Goal: Information Seeking & Learning: Check status

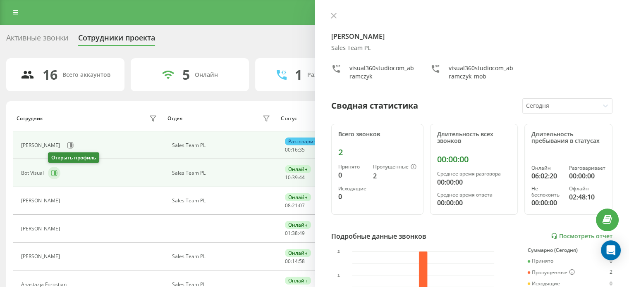
click at [58, 176] on button at bounding box center [54, 173] width 12 height 12
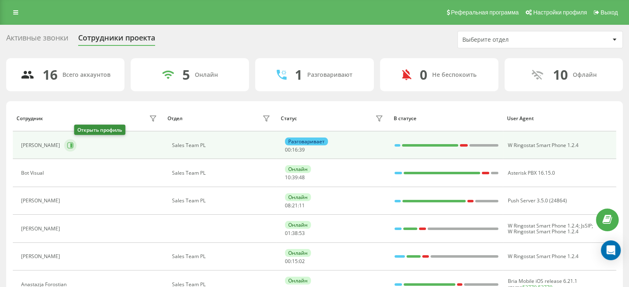
click at [76, 148] on button at bounding box center [70, 145] width 12 height 12
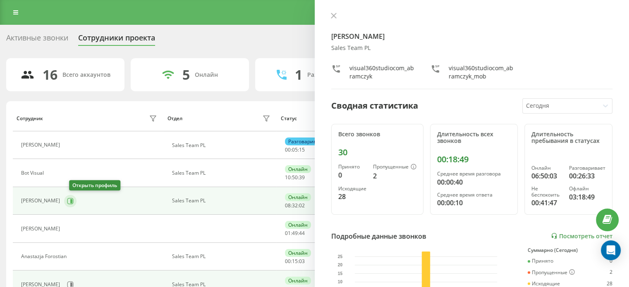
click at [74, 200] on icon at bounding box center [70, 201] width 7 height 7
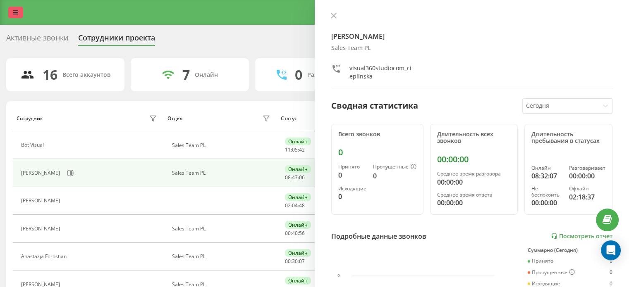
click at [17, 14] on icon at bounding box center [15, 13] width 5 height 6
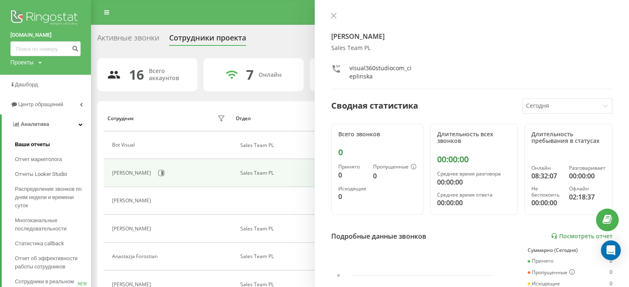
click at [52, 145] on link "Ваши отчеты" at bounding box center [53, 144] width 76 height 15
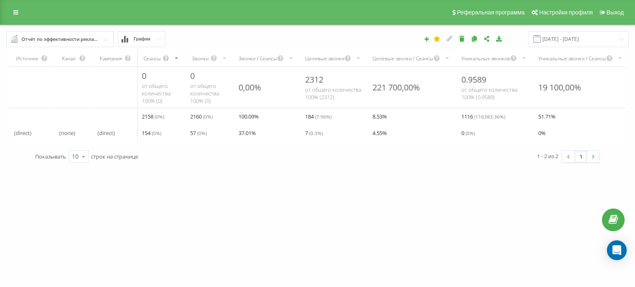
scroll to position [0, 3]
click at [561, 43] on input "19.08.2025 - 19.09.2025" at bounding box center [579, 39] width 100 height 16
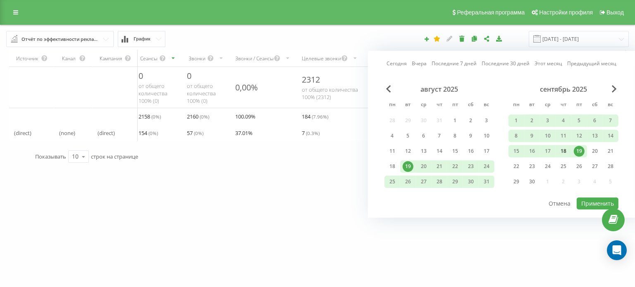
click at [567, 154] on div "18" at bounding box center [563, 151] width 11 height 11
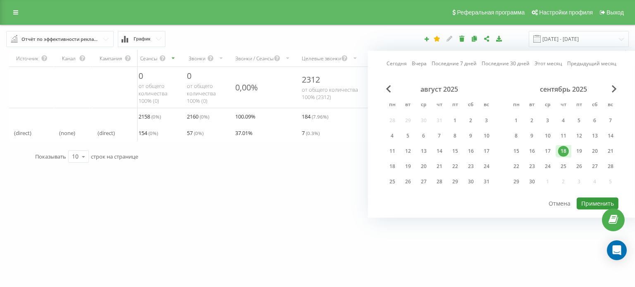
click at [587, 199] on button "Применить" at bounding box center [598, 204] width 42 height 12
type input "[DATE] - [DATE]"
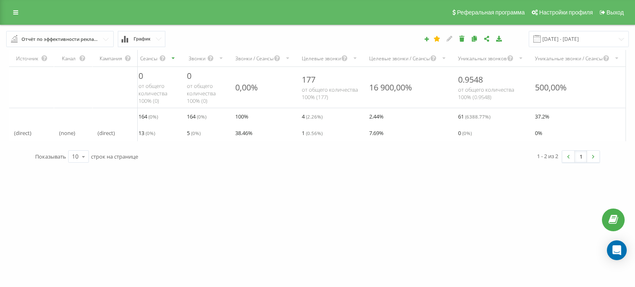
click at [146, 41] on span "График" at bounding box center [142, 38] width 17 height 5
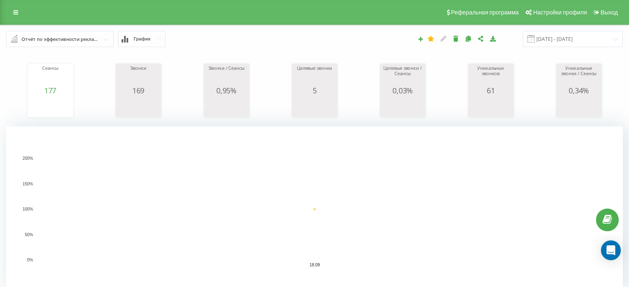
click at [84, 41] on div "Отчёт по эффективности рекламных кампаний" at bounding box center [60, 39] width 78 height 9
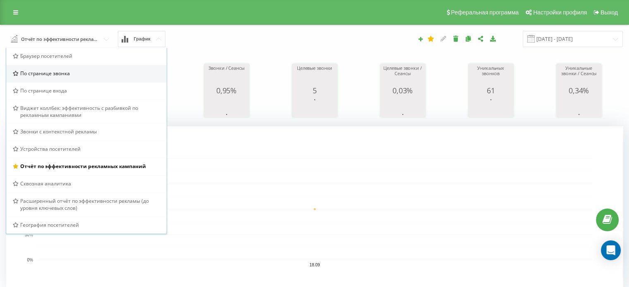
click at [92, 74] on div "По странице звонка" at bounding box center [86, 73] width 147 height 7
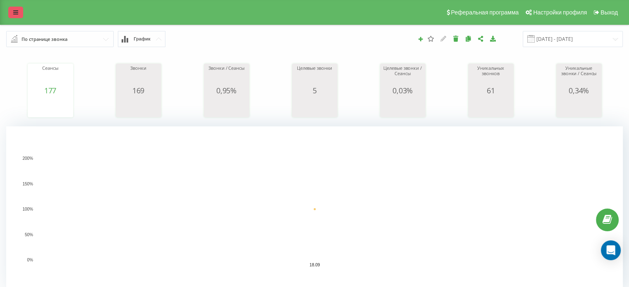
click at [15, 13] on icon at bounding box center [15, 13] width 5 height 6
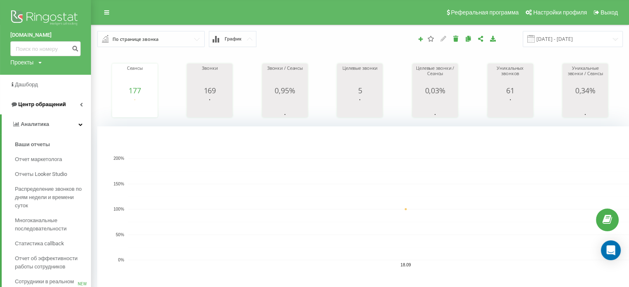
click at [86, 105] on link "Центр обращений" at bounding box center [45, 105] width 91 height 20
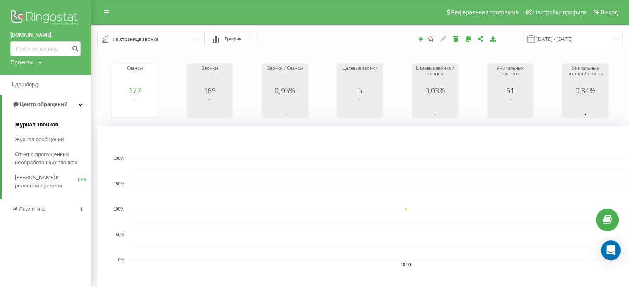
click at [62, 127] on link "Журнал звонков" at bounding box center [53, 124] width 76 height 15
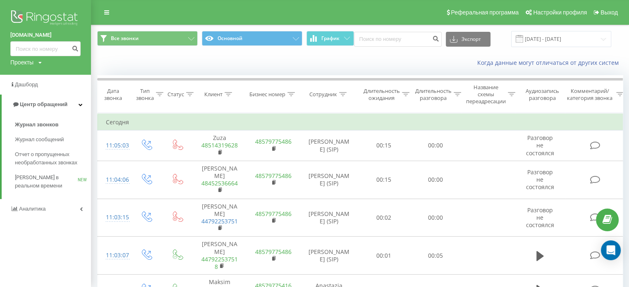
click at [523, 41] on span at bounding box center [518, 38] width 7 height 7
click at [565, 40] on input "[DATE] - [DATE]" at bounding box center [561, 39] width 100 height 16
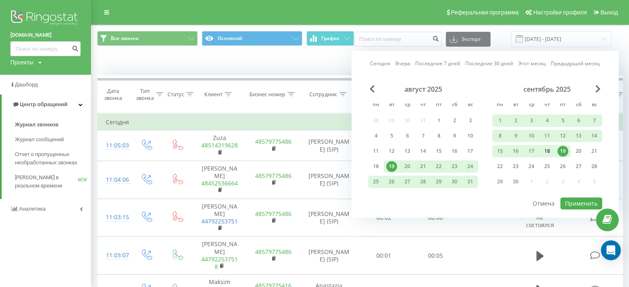
click at [551, 152] on div "18" at bounding box center [547, 151] width 11 height 11
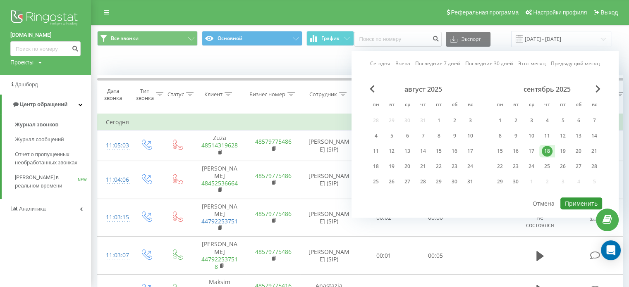
click at [571, 200] on button "Применить" at bounding box center [581, 204] width 42 height 12
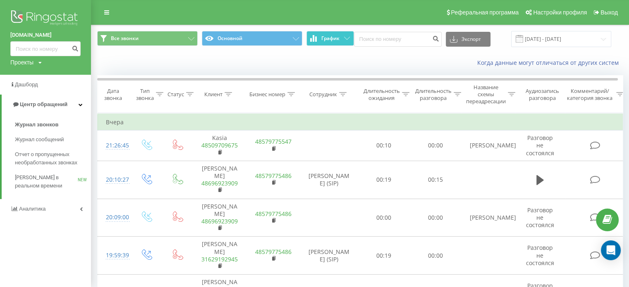
click at [323, 36] on span "График" at bounding box center [330, 39] width 18 height 6
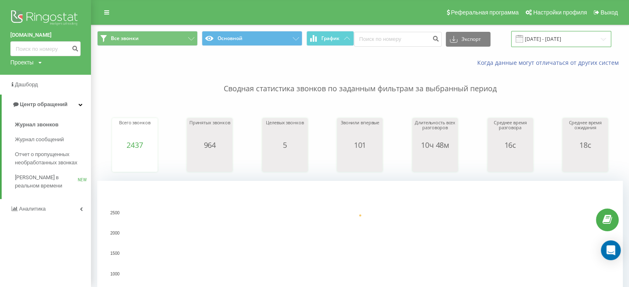
click at [536, 39] on input "18.09.2025 - 18.09.2025" at bounding box center [561, 39] width 100 height 16
click at [343, 191] on rect "A chart." at bounding box center [359, 263] width 525 height 165
click at [589, 43] on input "[DATE] - [DATE]" at bounding box center [561, 39] width 100 height 16
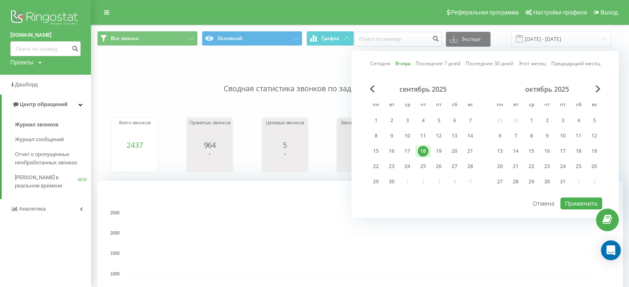
click at [423, 151] on div "18" at bounding box center [423, 151] width 11 height 11
click at [576, 198] on button "Применить" at bounding box center [581, 204] width 42 height 12
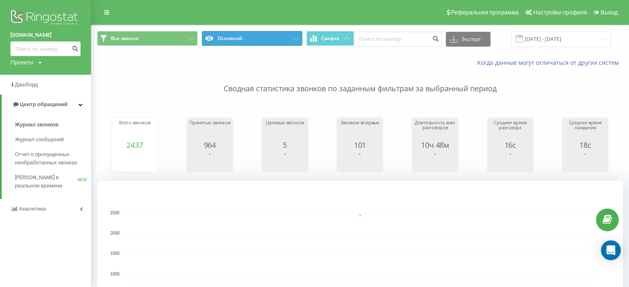
click at [255, 38] on button "Основной" at bounding box center [252, 38] width 100 height 15
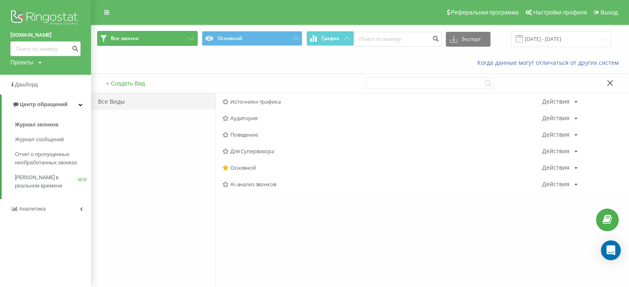
click at [166, 36] on button "Все звонки" at bounding box center [147, 38] width 100 height 15
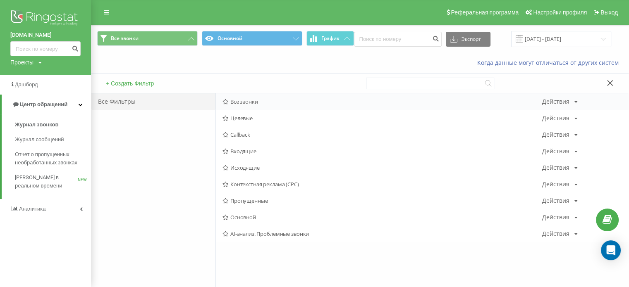
click at [250, 103] on span "Все звонки" at bounding box center [382, 102] width 320 height 6
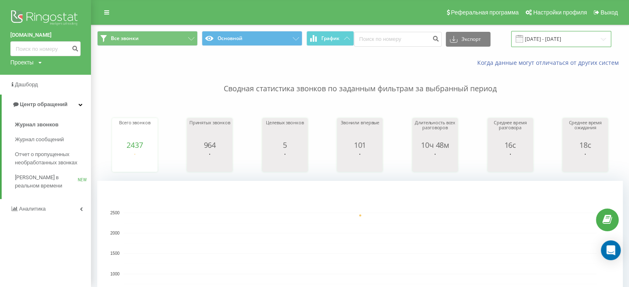
click at [575, 38] on input "[DATE] - [DATE]" at bounding box center [561, 39] width 100 height 16
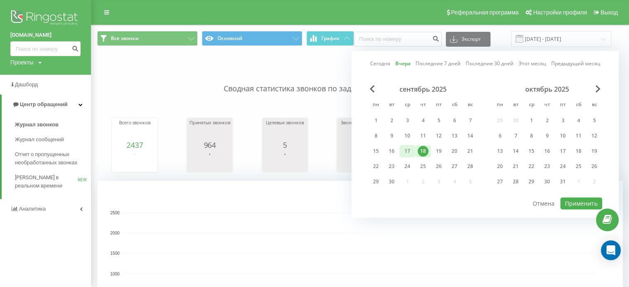
click at [409, 152] on div "17" at bounding box center [407, 151] width 11 height 11
click at [422, 152] on div "18" at bounding box center [423, 151] width 11 height 11
click at [586, 200] on button "Применить" at bounding box center [581, 204] width 42 height 12
type input "17.09.2025 - 18.09.2025"
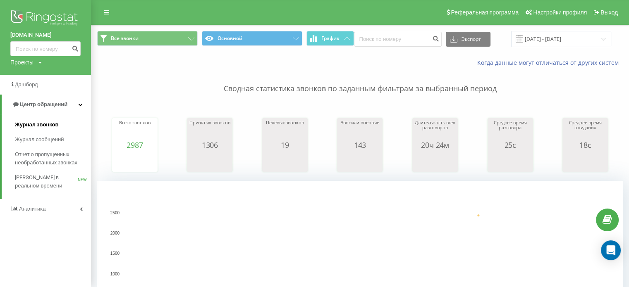
click at [61, 123] on link "Журнал звонков" at bounding box center [53, 124] width 76 height 15
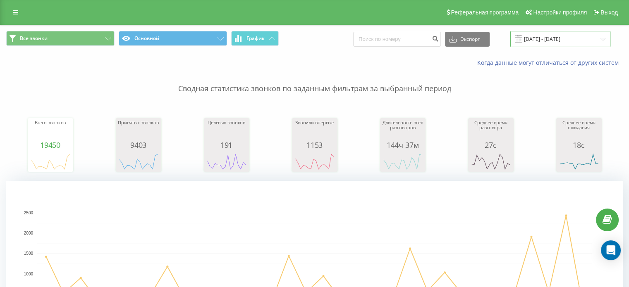
click at [573, 40] on input "[DATE] - [DATE]" at bounding box center [560, 39] width 100 height 16
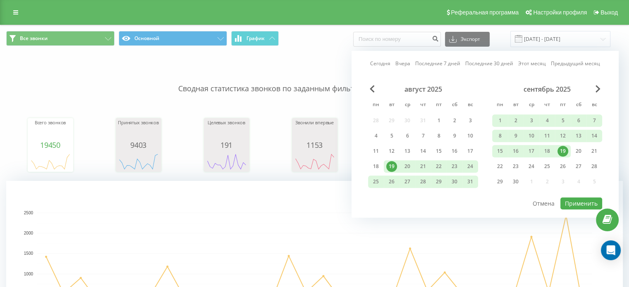
click at [401, 65] on link "Вчера" at bounding box center [402, 64] width 15 height 8
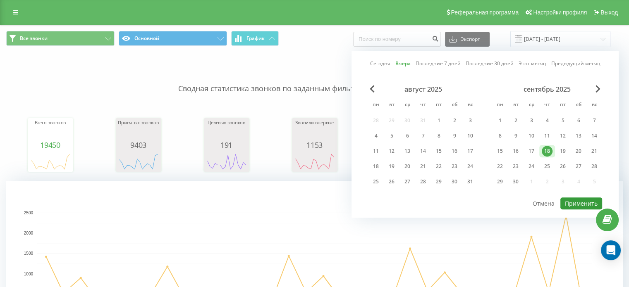
click at [589, 205] on button "Применить" at bounding box center [581, 204] width 42 height 12
type input "[DATE] - [DATE]"
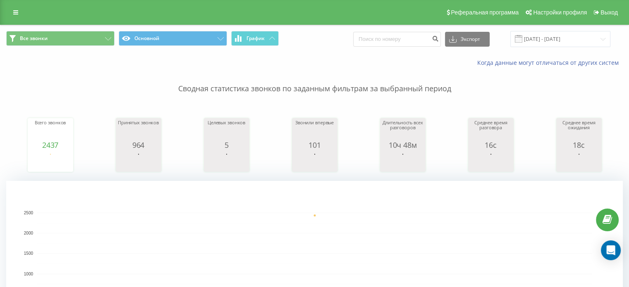
click at [14, 18] on link at bounding box center [15, 13] width 15 height 12
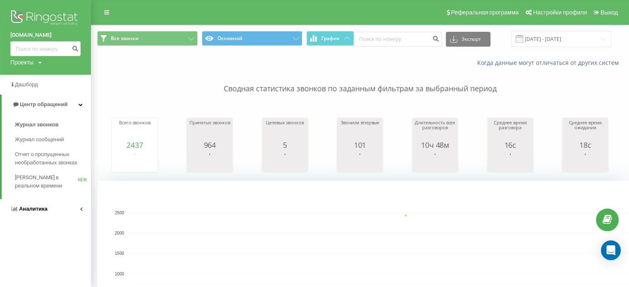
click at [78, 207] on link "Аналитика" at bounding box center [45, 209] width 91 height 20
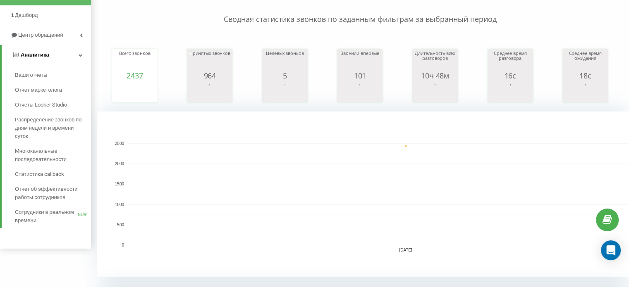
scroll to position [71, 0]
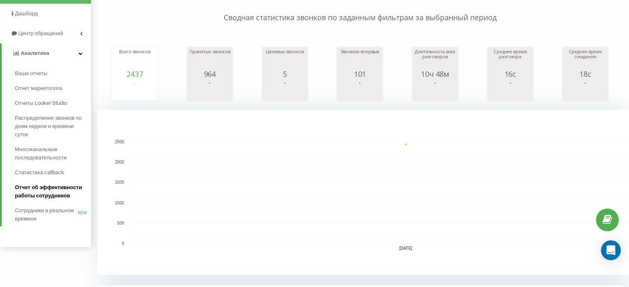
click at [66, 186] on span "Отчет об эффективности работы сотрудников" at bounding box center [51, 192] width 72 height 17
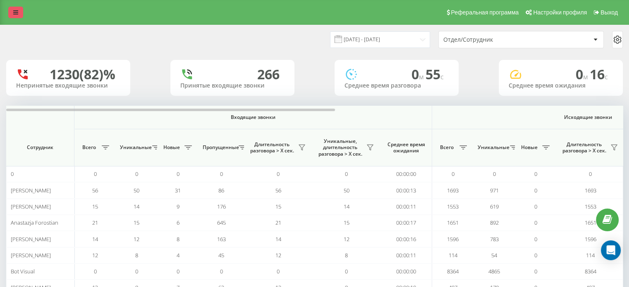
click at [16, 13] on icon at bounding box center [15, 13] width 5 height 6
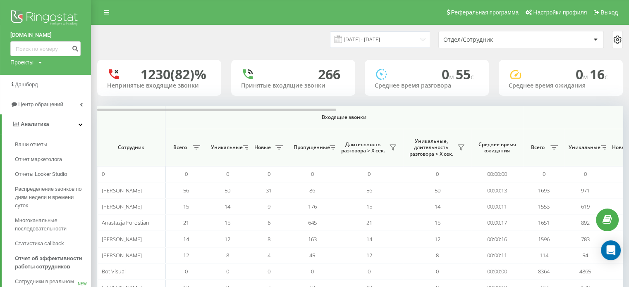
click at [342, 36] on span at bounding box center [337, 39] width 7 height 7
click at [351, 38] on input "19.08.2025 - 19.09.2025" at bounding box center [380, 39] width 100 height 16
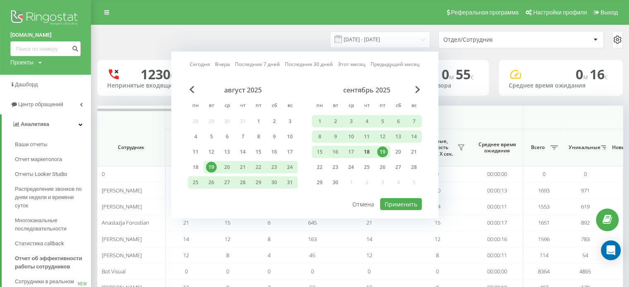
click at [366, 152] on div "18" at bounding box center [366, 152] width 11 height 11
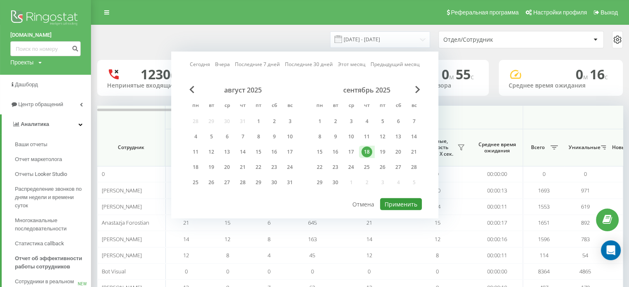
click at [392, 199] on button "Применить" at bounding box center [401, 204] width 42 height 12
type input "18.09.2025 - 18.09.2025"
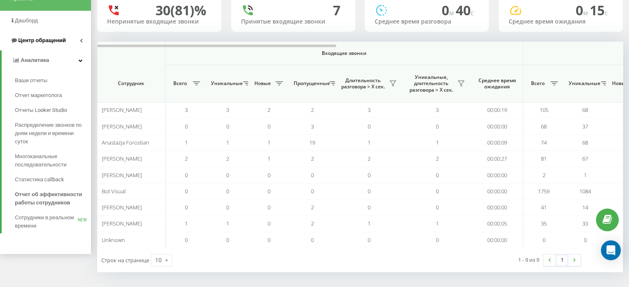
click at [78, 44] on link "Центр обращений" at bounding box center [45, 41] width 91 height 20
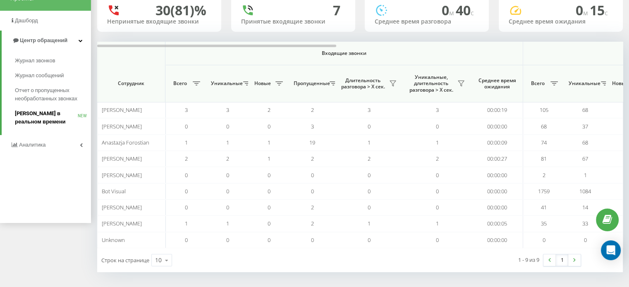
click at [64, 110] on span "Звонки в реальном времени" at bounding box center [46, 118] width 63 height 17
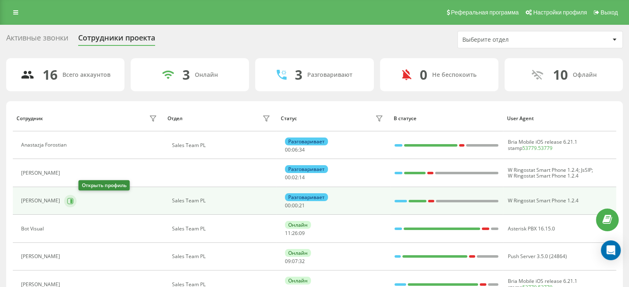
click at [74, 203] on icon at bounding box center [70, 201] width 7 height 7
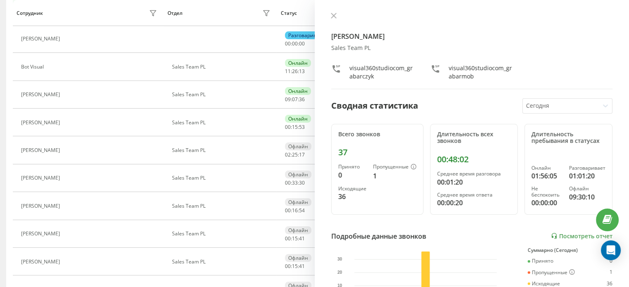
scroll to position [166, 0]
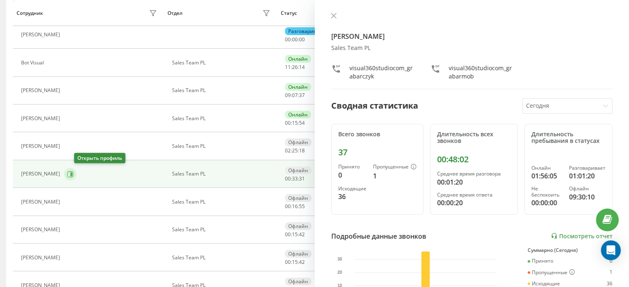
click at [74, 175] on icon at bounding box center [70, 174] width 6 height 6
